Goal: Information Seeking & Learning: Learn about a topic

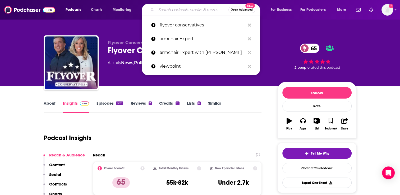
type input "[PERSON_NAME]"
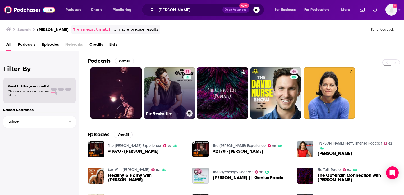
click at [173, 86] on link "77 The Genius Life" at bounding box center [169, 92] width 51 height 51
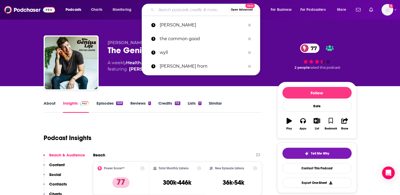
click at [161, 8] on input "Search podcasts, credits, & more..." at bounding box center [192, 10] width 72 height 8
paste input "Engaging Leader with [PERSON_NAME]"
type input "Engaging Leader with [PERSON_NAME]"
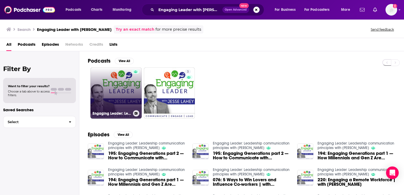
click at [122, 87] on link "Engaging Leader: Leadership communication principles with [PERSON_NAME]" at bounding box center [115, 92] width 51 height 51
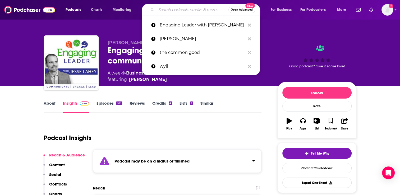
click at [168, 12] on input "Search podcasts, credits, & more..." at bounding box center [192, 10] width 72 height 8
paste input "Hustle Inspires Hustle"
type input "Hustle Inspires Hustle"
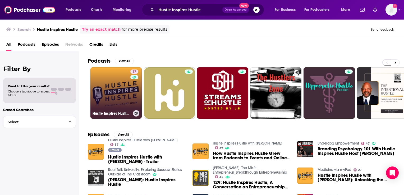
click at [119, 87] on link "37 Hustle Inspires Hustle with [PERSON_NAME]" at bounding box center [115, 92] width 51 height 51
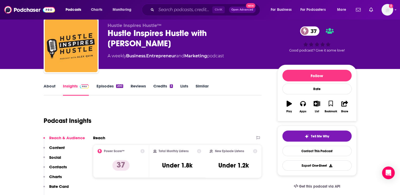
scroll to position [26, 0]
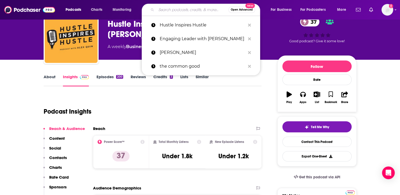
click at [165, 9] on input "Search podcasts, credits, & more..." at bounding box center [192, 10] width 72 height 8
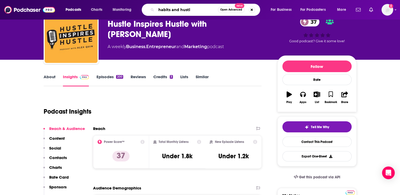
type input "habits and hustle"
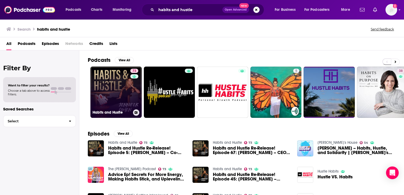
click at [117, 93] on link "73 Habits and Hustle" at bounding box center [115, 92] width 51 height 51
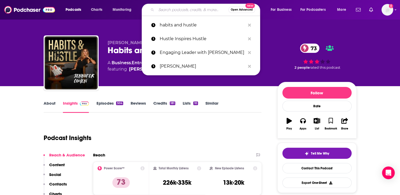
click at [168, 10] on input "Search podcasts, credits, & more..." at bounding box center [192, 10] width 72 height 8
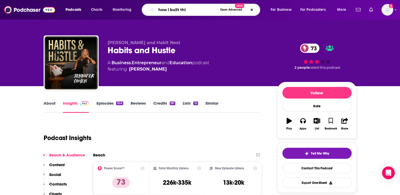
type input "how i built this"
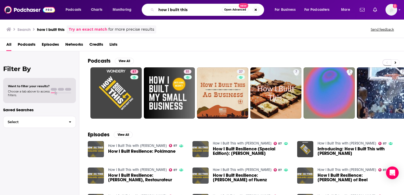
click at [165, 9] on input "how i built this" at bounding box center [189, 10] width 66 height 8
click at [165, 10] on input "how i built this" at bounding box center [189, 10] width 66 height 8
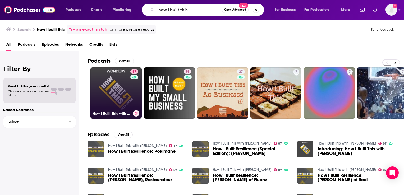
click at [112, 85] on link "87 How I Built This with [PERSON_NAME]" at bounding box center [115, 92] width 51 height 51
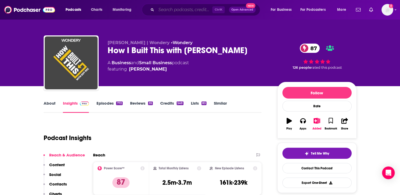
click at [168, 10] on input "Search podcasts, credits, & more..." at bounding box center [184, 10] width 56 height 8
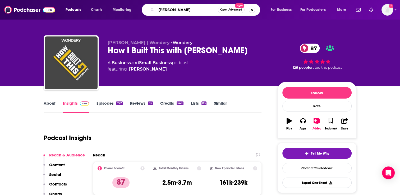
type input "[PERSON_NAME]"
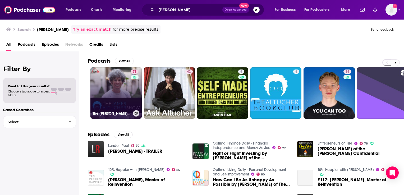
click at [119, 94] on link "71 The [PERSON_NAME] Show" at bounding box center [115, 92] width 51 height 51
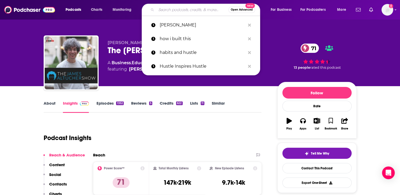
click at [160, 9] on input "Search podcasts, credits, & more..." at bounding box center [192, 10] width 72 height 8
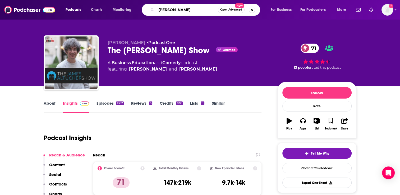
type input "[PERSON_NAME]"
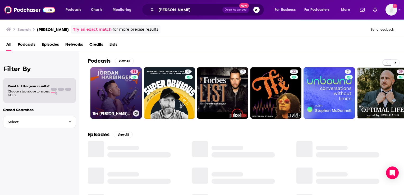
drag, startPoint x: 127, startPoint y: 80, endPoint x: 124, endPoint y: 84, distance: 4.7
click at [124, 84] on link "88 The [PERSON_NAME] Show" at bounding box center [115, 92] width 51 height 51
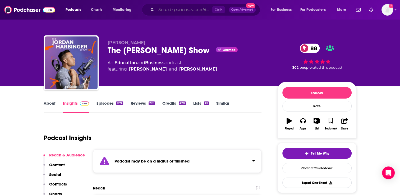
click at [173, 8] on input "Search podcasts, credits, & more..." at bounding box center [184, 10] width 56 height 8
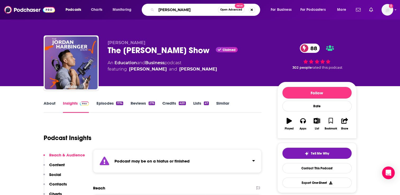
type input "[PERSON_NAME]"
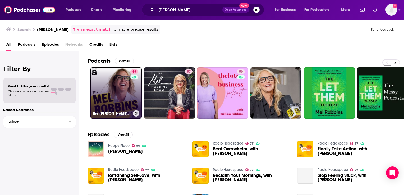
click at [120, 93] on link "99 The [PERSON_NAME] Podcast" at bounding box center [115, 92] width 51 height 51
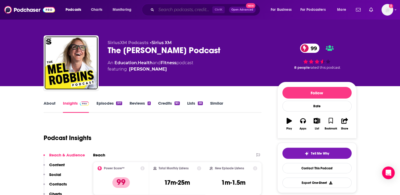
click at [167, 8] on input "Search podcasts, credits, & more..." at bounding box center [184, 10] width 56 height 8
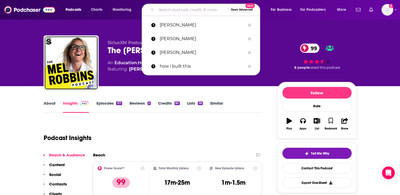
paste input "The [PERSON_NAME]"
type input "The [PERSON_NAME]"
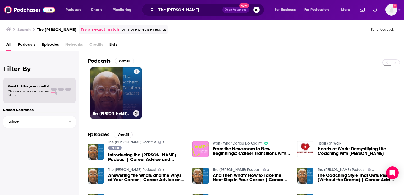
click at [123, 84] on link "3 The [PERSON_NAME] Podcast" at bounding box center [115, 92] width 51 height 51
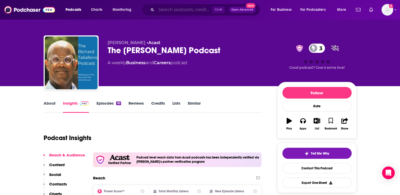
click at [165, 9] on input "Search podcasts, credits, & more..." at bounding box center [184, 10] width 56 height 8
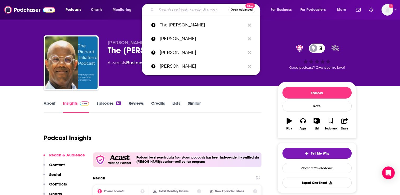
paste input "Think Fast, Talk Smart"
type input "Think Fast, Talk Smart"
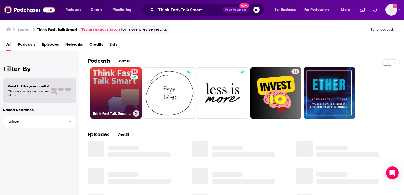
click at [116, 88] on link "89 Think Fast Talk Smart: Communication Techniques" at bounding box center [115, 92] width 51 height 51
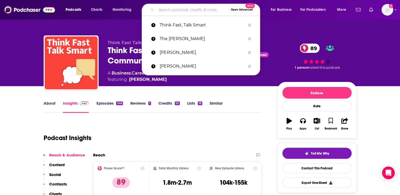
click at [165, 9] on input "Search podcasts, credits, & more..." at bounding box center [192, 10] width 72 height 8
paste input "HypochondriActor"
type input "HypochondriActor"
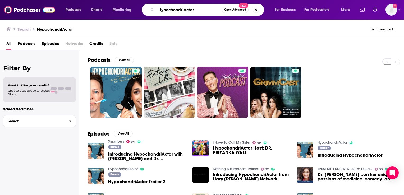
click at [168, 9] on input "HypochondriActor" at bounding box center [189, 10] width 66 height 8
type input "boyfriend material"
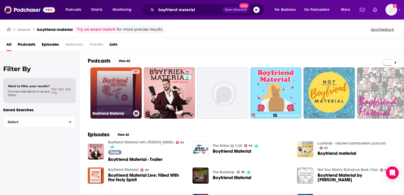
click at [112, 82] on link "59 Boyfriend Material" at bounding box center [115, 92] width 51 height 51
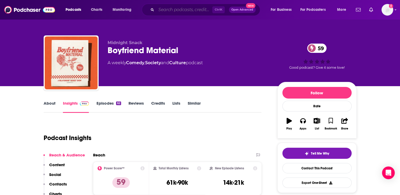
click at [166, 10] on input "Search podcasts, credits, & more..." at bounding box center [184, 10] width 56 height 8
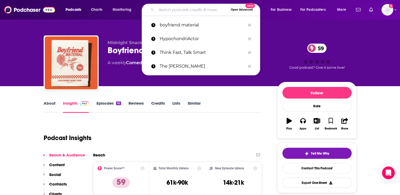
paste input "Boyfriend Material with [PERSON_NAME]!"
type input "Boyfriend Material with [PERSON_NAME]!"
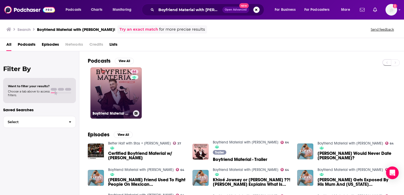
click at [124, 84] on link "64 Boyfriend Material with [PERSON_NAME]" at bounding box center [115, 92] width 51 height 51
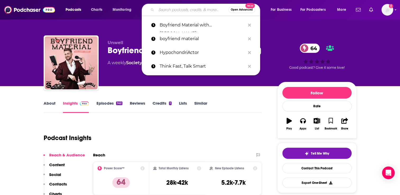
click at [165, 10] on input "Search podcasts, credits, & more..." at bounding box center [192, 10] width 72 height 8
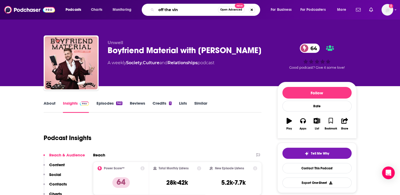
type input "off the vine"
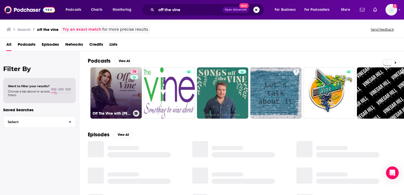
click at [115, 105] on link "78 Off The Vine with [PERSON_NAME]" at bounding box center [115, 92] width 51 height 51
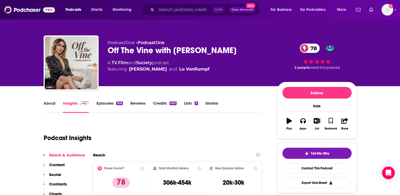
click at [377, 52] on div "PodcastOne • PodcastOne Off The Vine with [PERSON_NAME] 78 A TV , Film and Soci…" at bounding box center [200, 43] width 400 height 86
click at [368, 39] on div "PodcastOne • PodcastOne Off The Vine with [PERSON_NAME] 78 A TV , Film and Soci…" at bounding box center [200, 43] width 338 height 86
